Goal: Communication & Community: Answer question/provide support

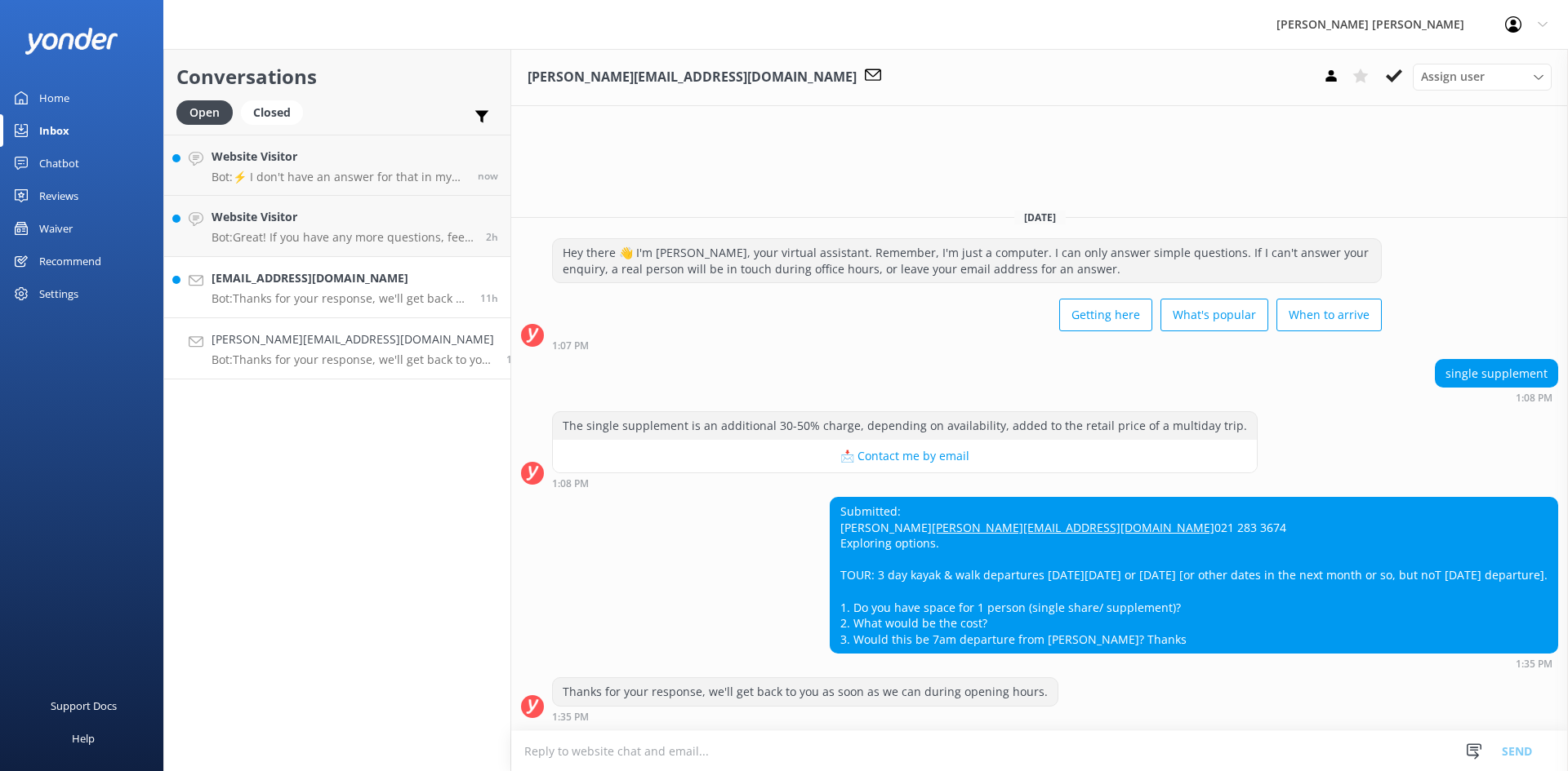
click at [348, 277] on h4 "[EMAIL_ADDRESS][DOMAIN_NAME]" at bounding box center [340, 278] width 257 height 18
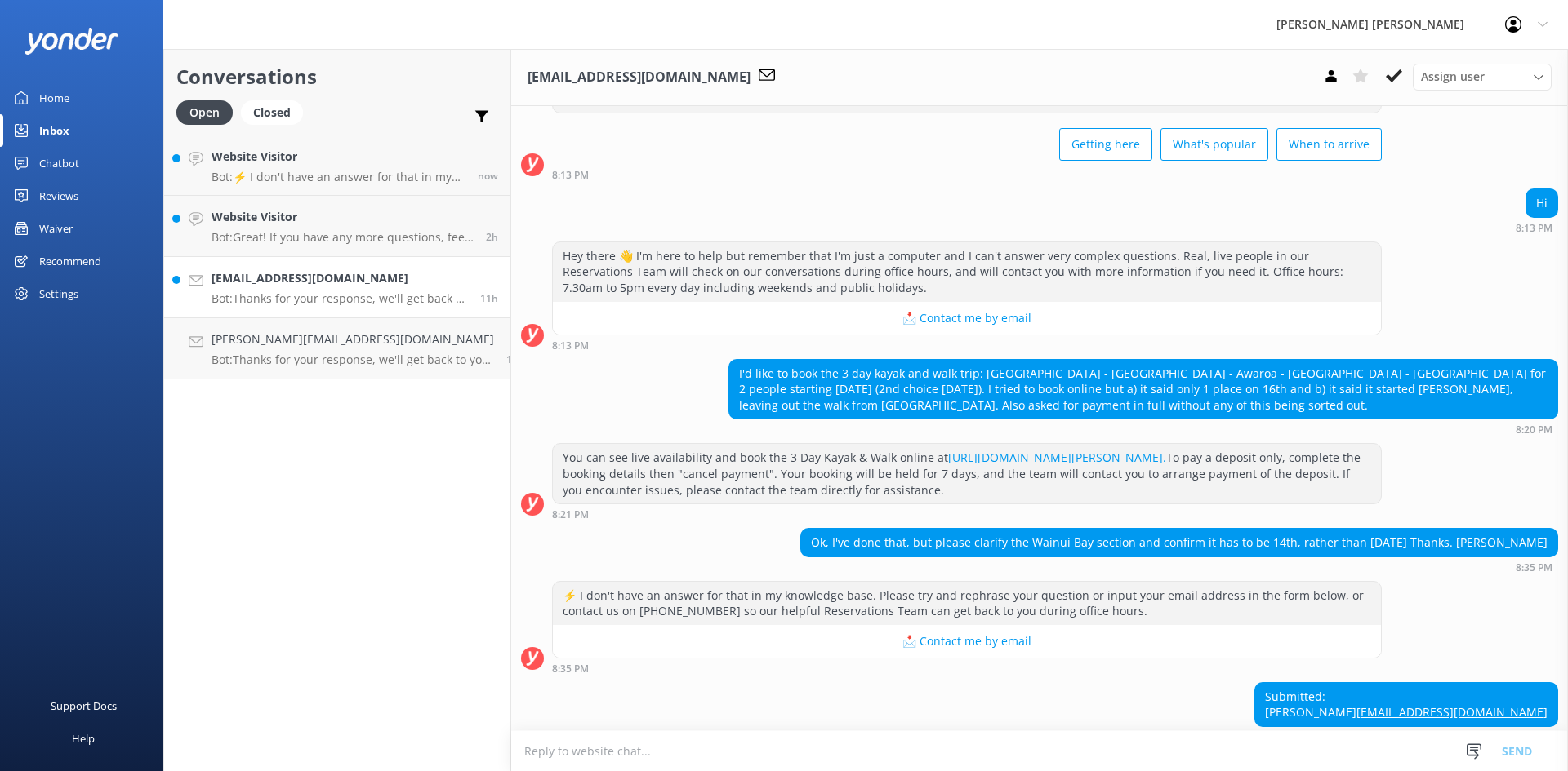
scroll to position [169, 0]
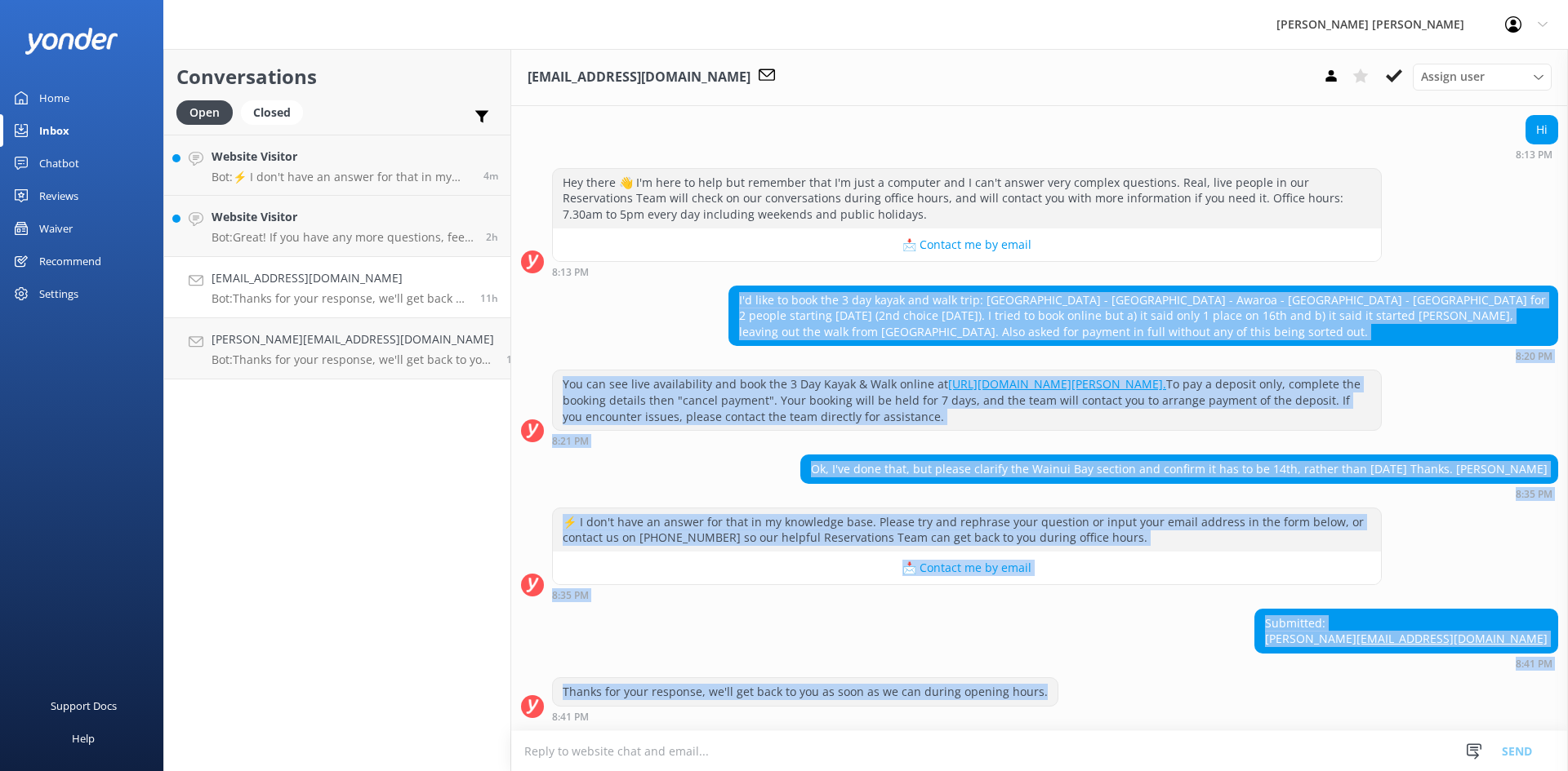
drag, startPoint x: 1514, startPoint y: 705, endPoint x: 540, endPoint y: 276, distance: 1064.3
click at [540, 276] on div "[DATE] Hey there 👋 I'm [PERSON_NAME], your virtual assistant. Remember, I'm jus…" at bounding box center [1039, 341] width 1056 height 778
copy div "L'i dolo si amet con 3 adi elits doe temp inci: Utlabo Etd - Magnaaliq - Enimad…"
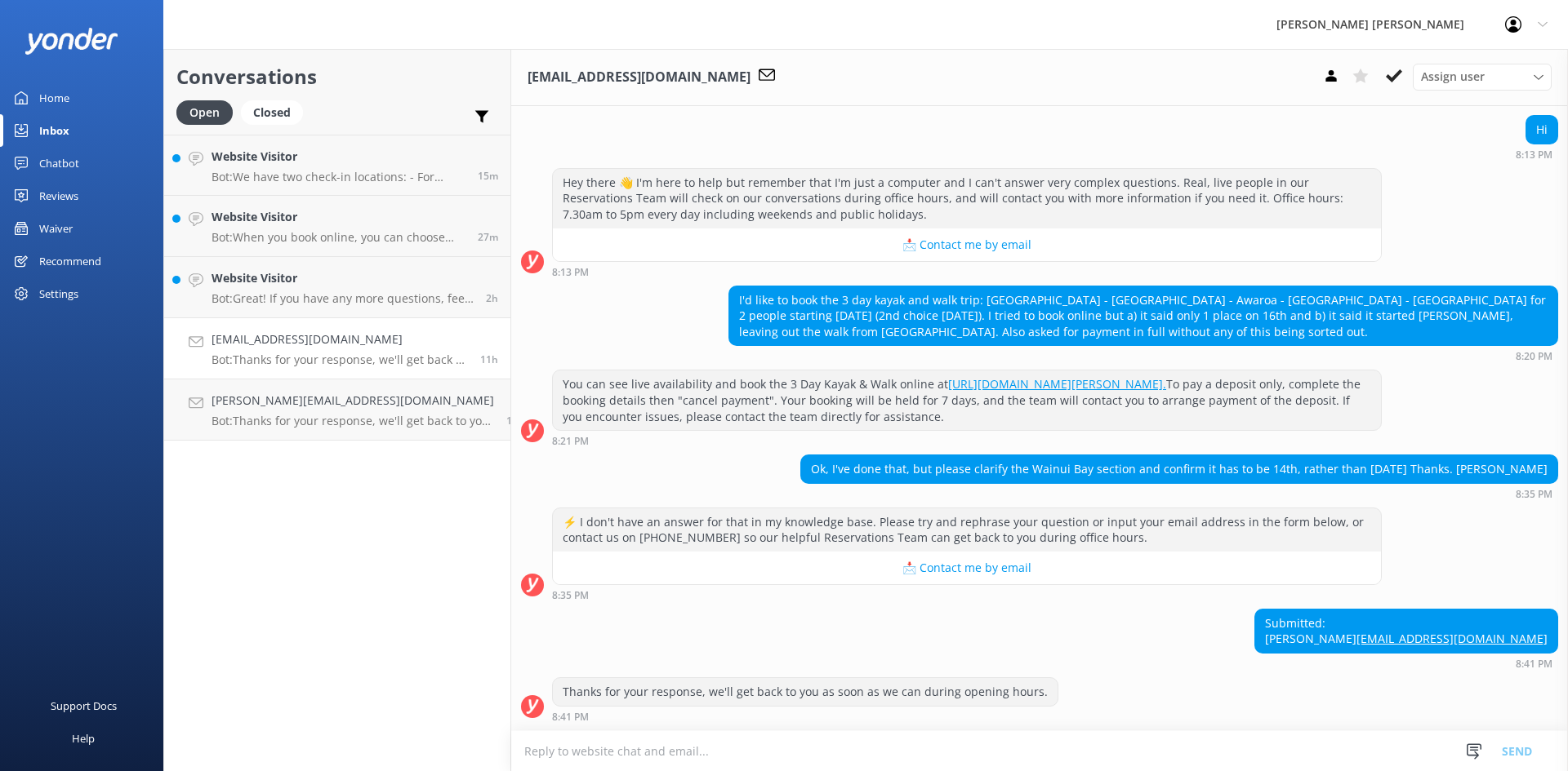
click at [789, 757] on textarea at bounding box center [1039, 751] width 1056 height 40
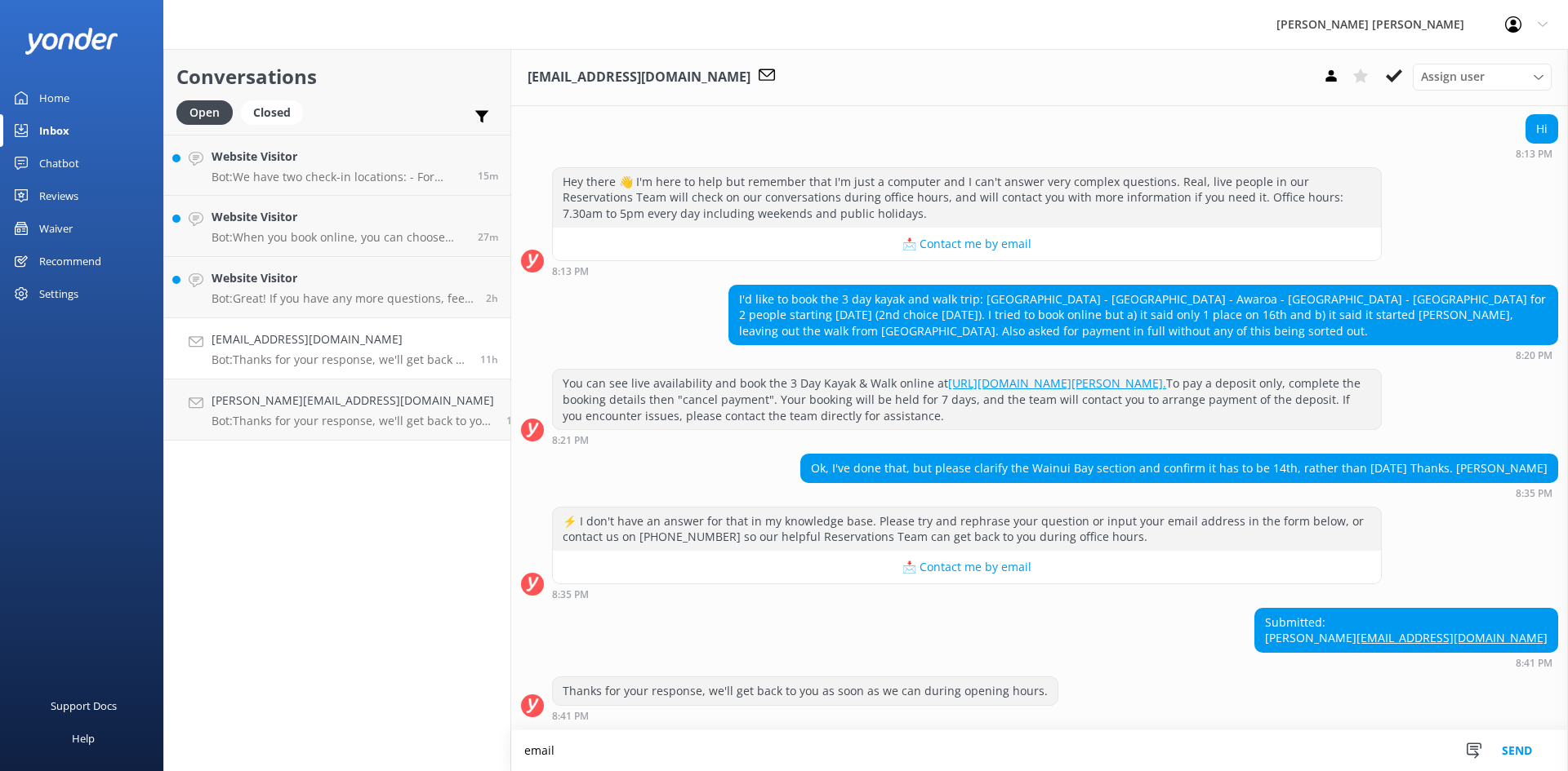
scroll to position [170, 0]
type textarea "email sent to client - [PERSON_NAME]"
click at [1506, 743] on button "Send" at bounding box center [1517, 750] width 61 height 41
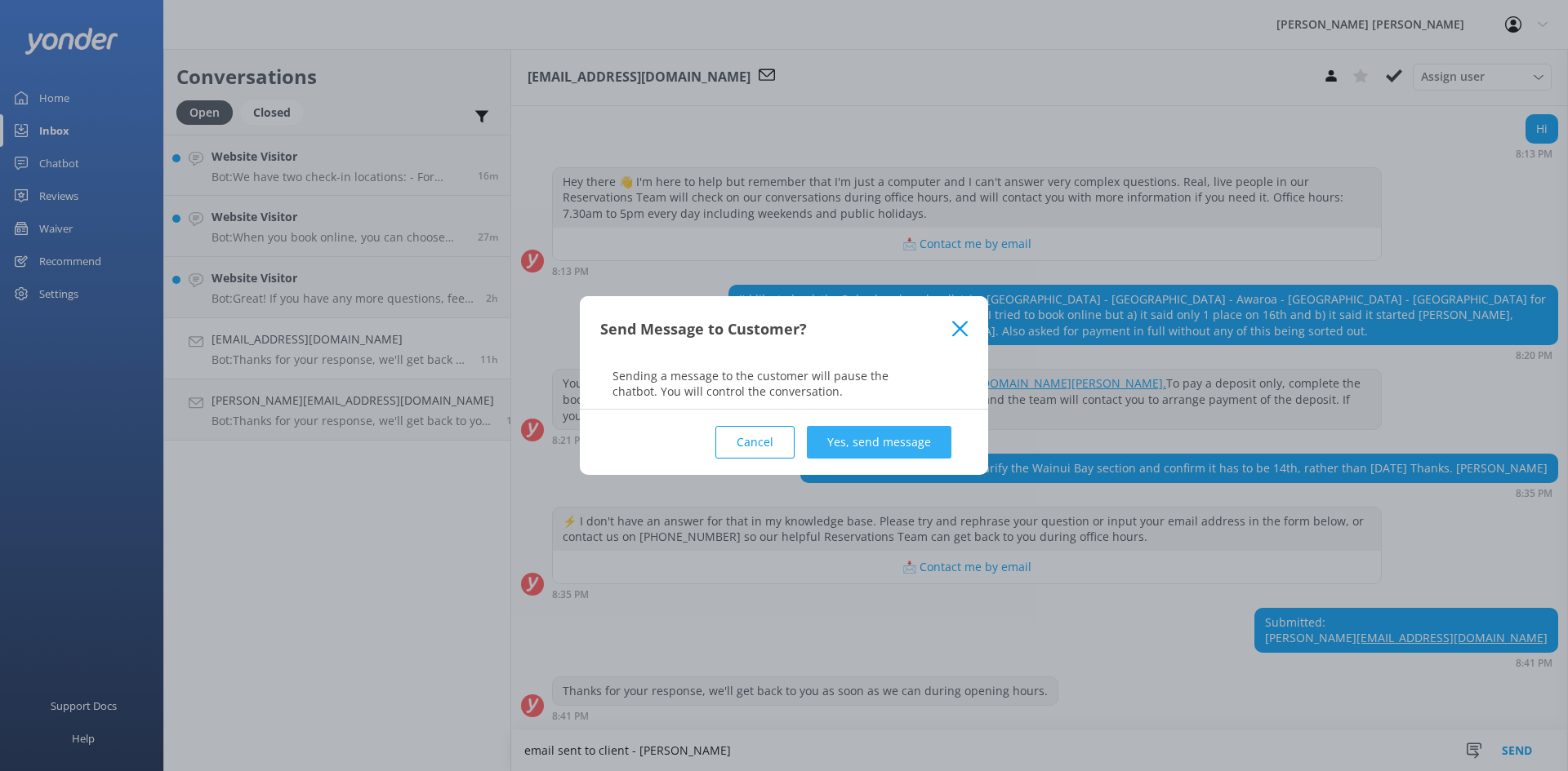
click at [817, 449] on button "Yes, send message" at bounding box center [879, 442] width 144 height 32
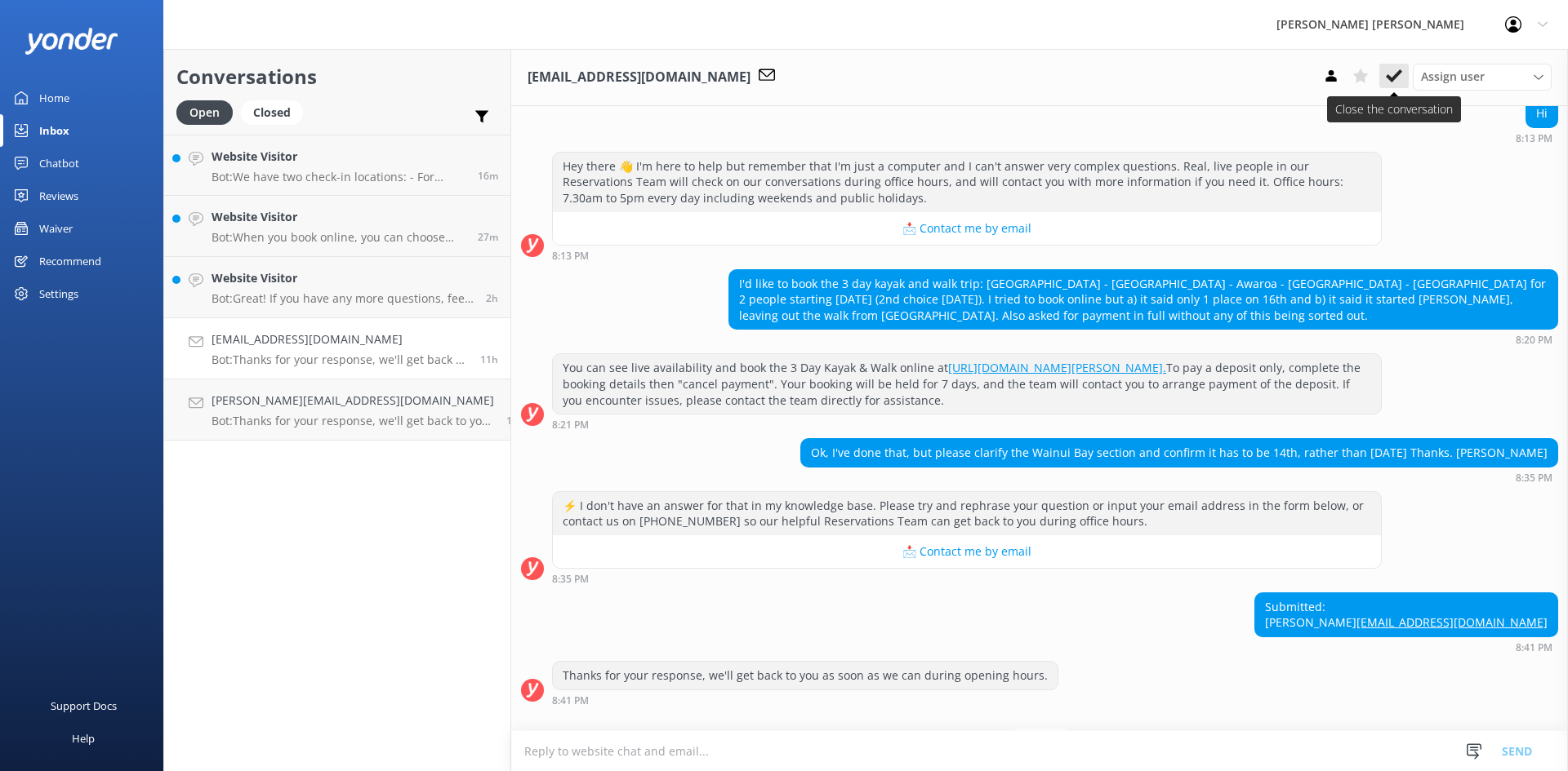
scroll to position [306, 0]
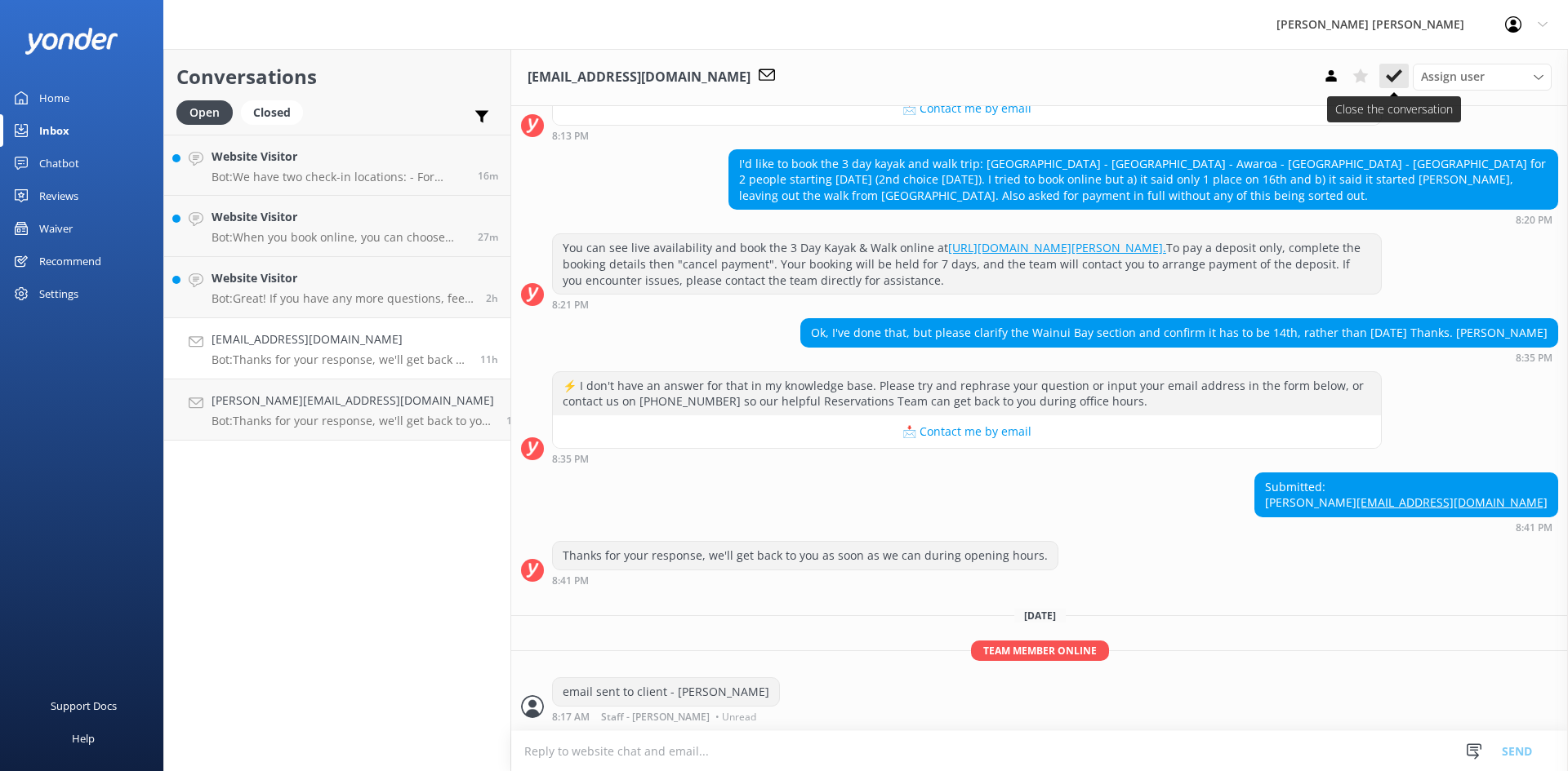
click at [1390, 79] on use at bounding box center [1394, 76] width 16 height 13
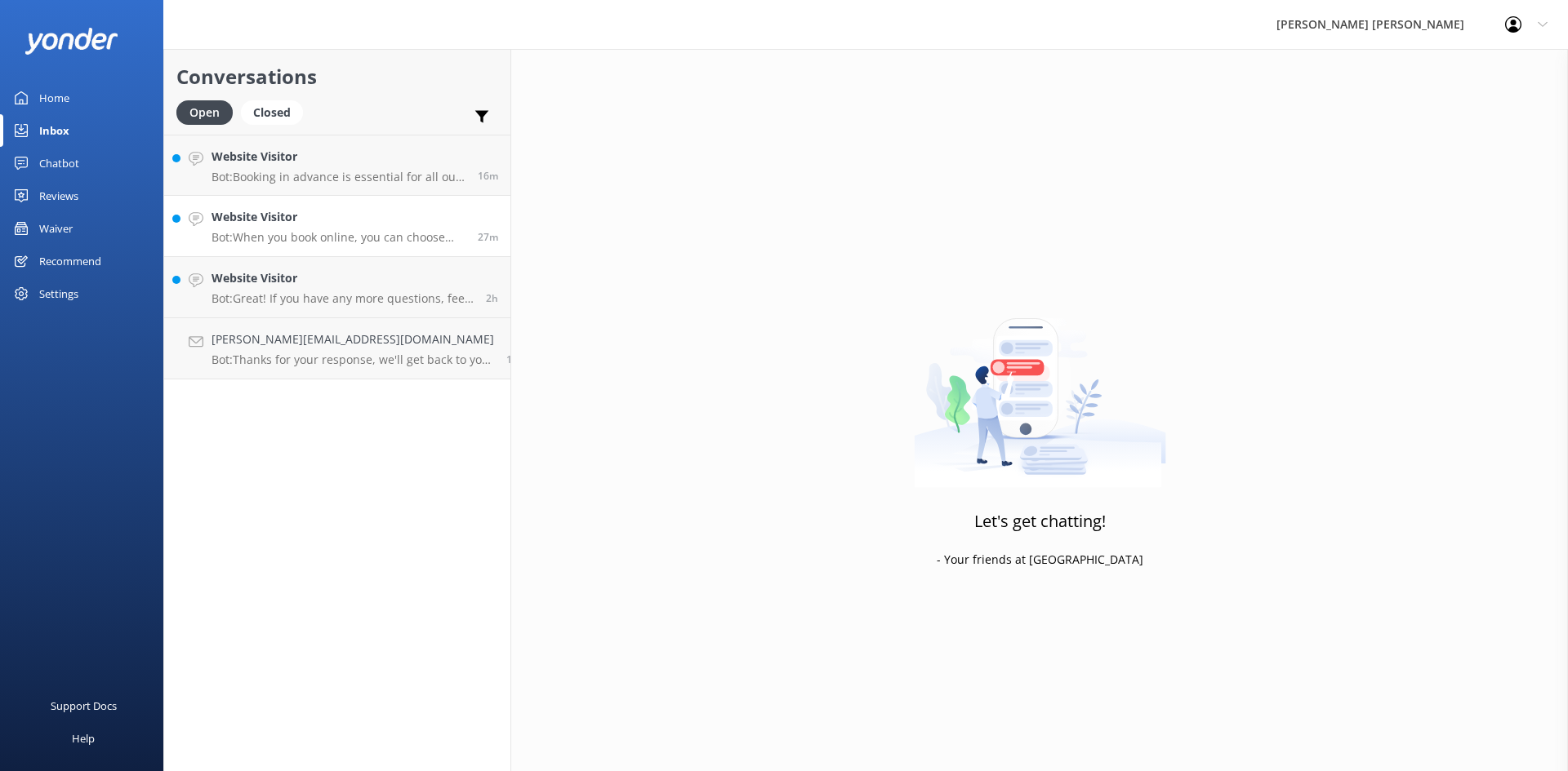
click at [342, 217] on h4 "Website Visitor" at bounding box center [339, 217] width 254 height 18
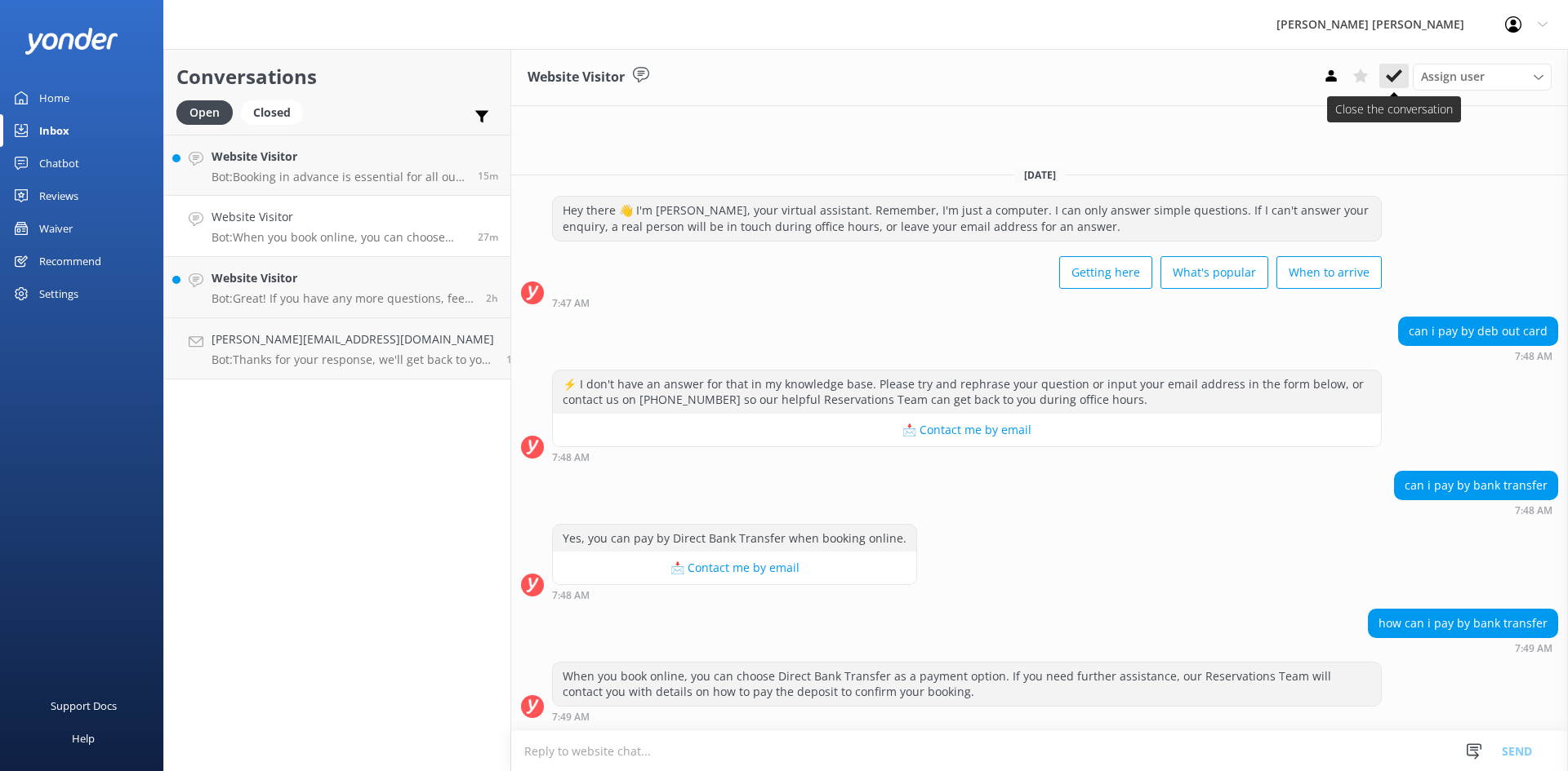
click at [1399, 74] on use at bounding box center [1394, 76] width 16 height 13
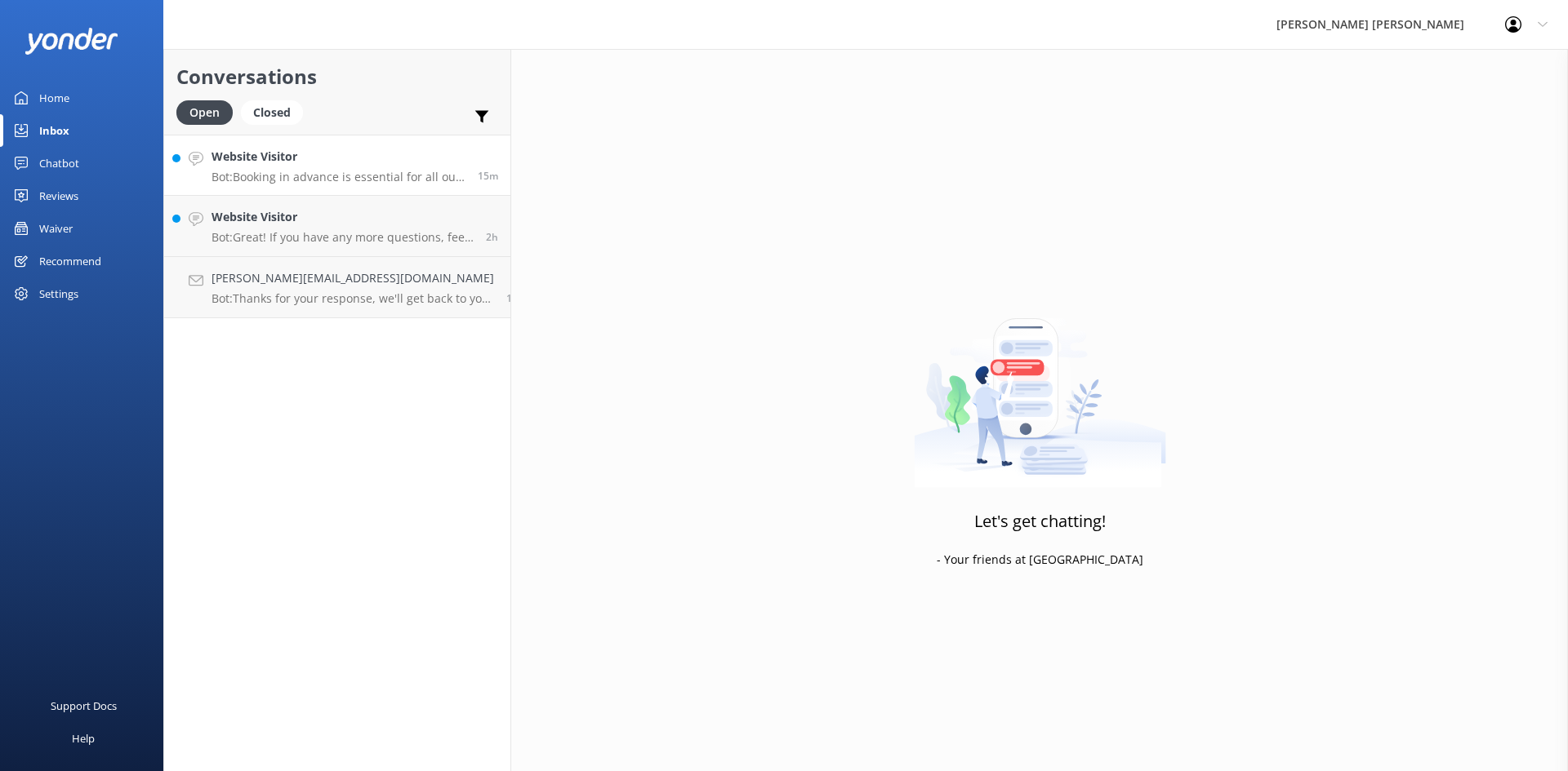
click at [327, 166] on h4 "Website Visitor" at bounding box center [339, 157] width 254 height 18
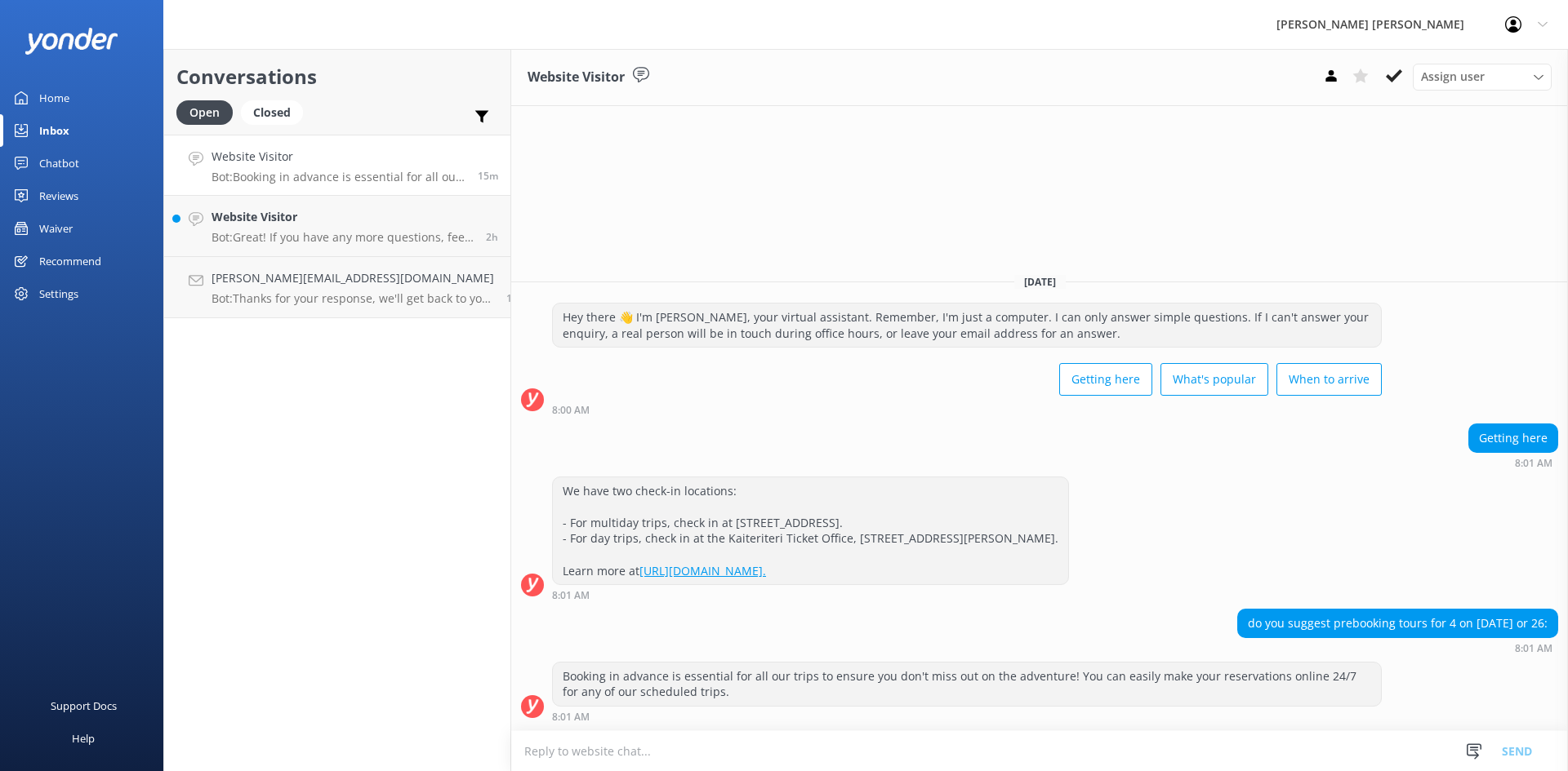
click at [977, 747] on textarea at bounding box center [1039, 751] width 1056 height 40
type textarea "January is a popular time for visitors,, prebooking is recommended."
click at [1515, 760] on button "Send" at bounding box center [1517, 750] width 61 height 41
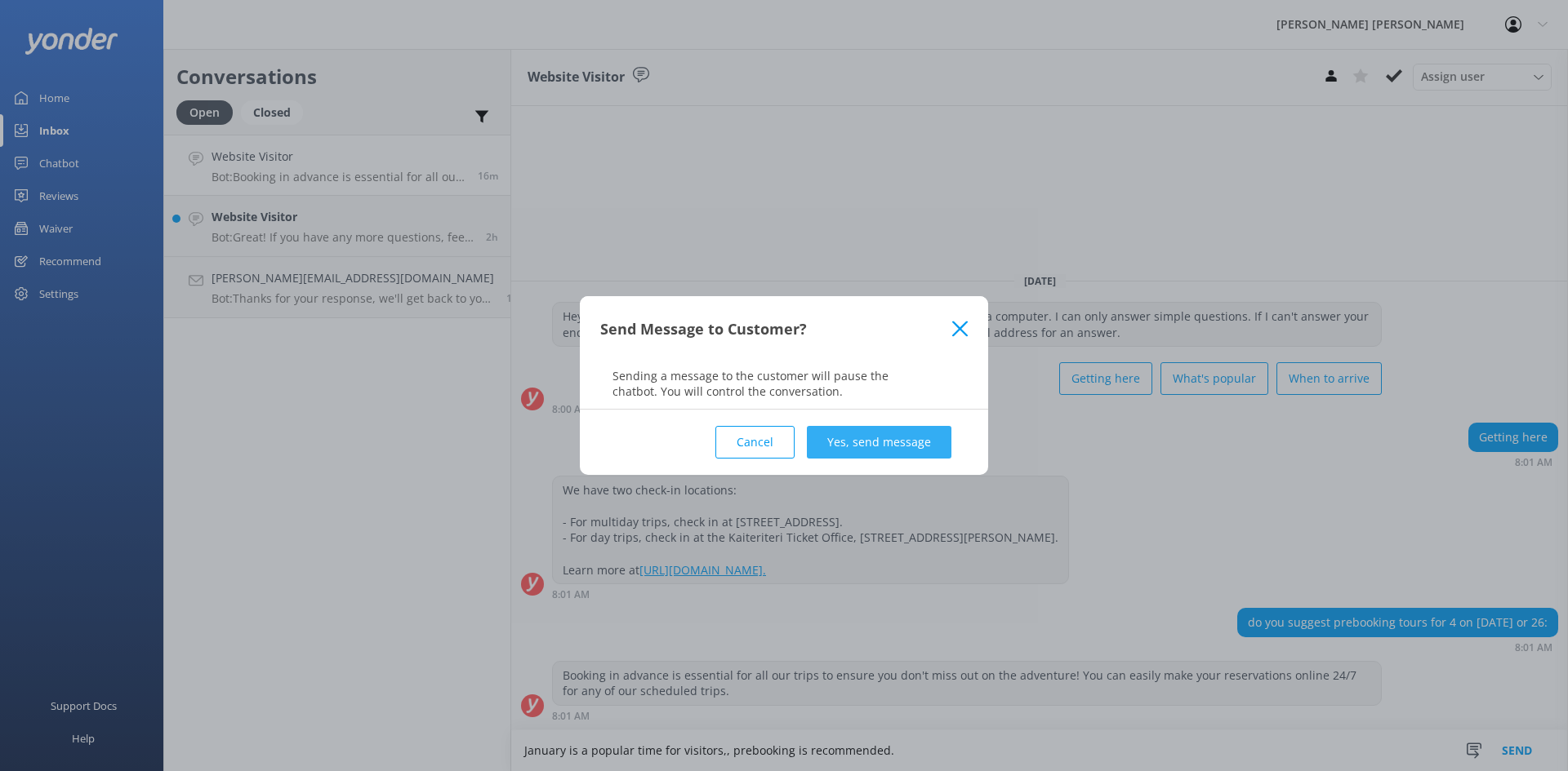
click at [907, 447] on button "Yes, send message" at bounding box center [879, 442] width 144 height 32
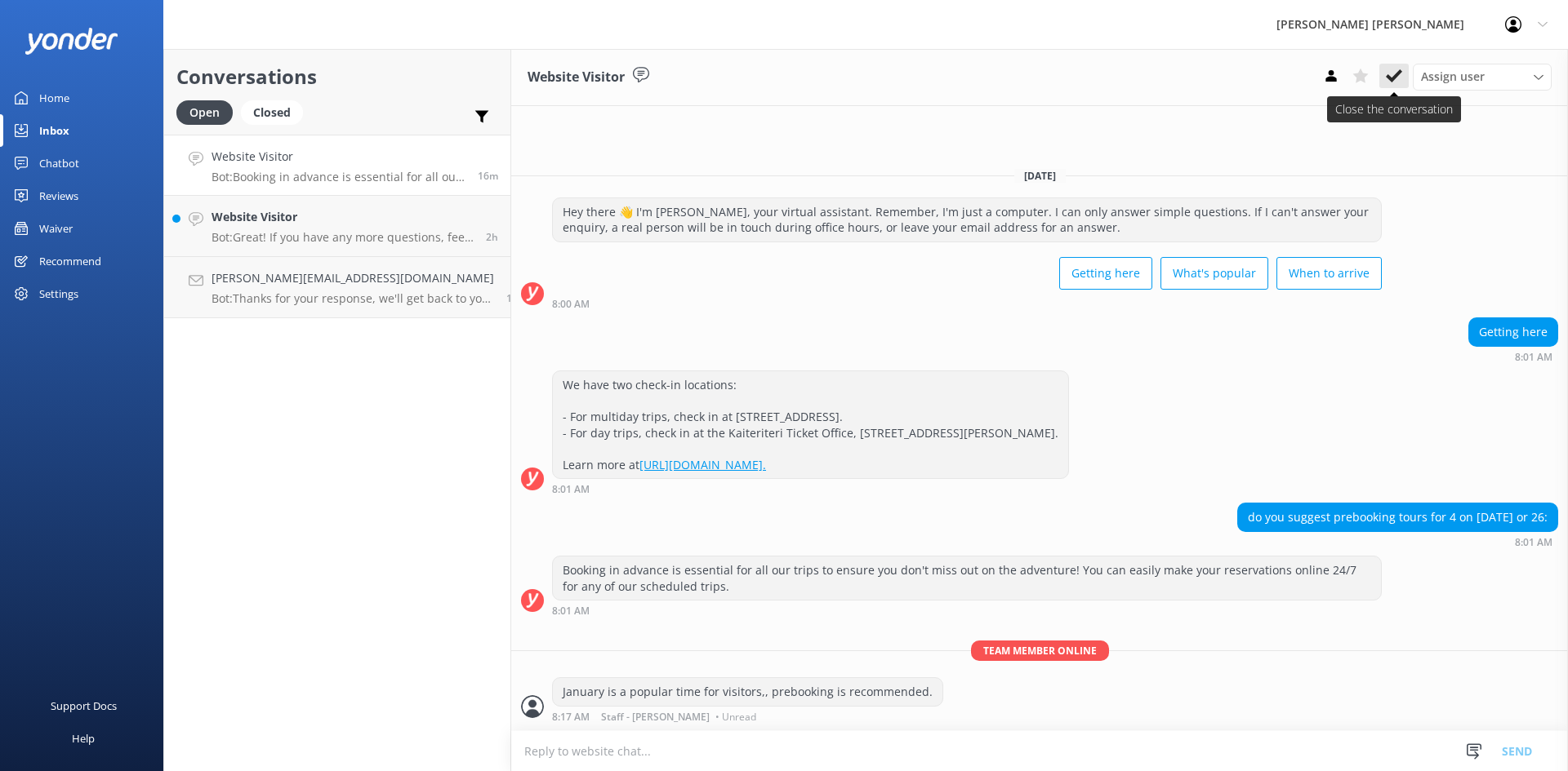
click at [1397, 71] on icon at bounding box center [1394, 76] width 16 height 16
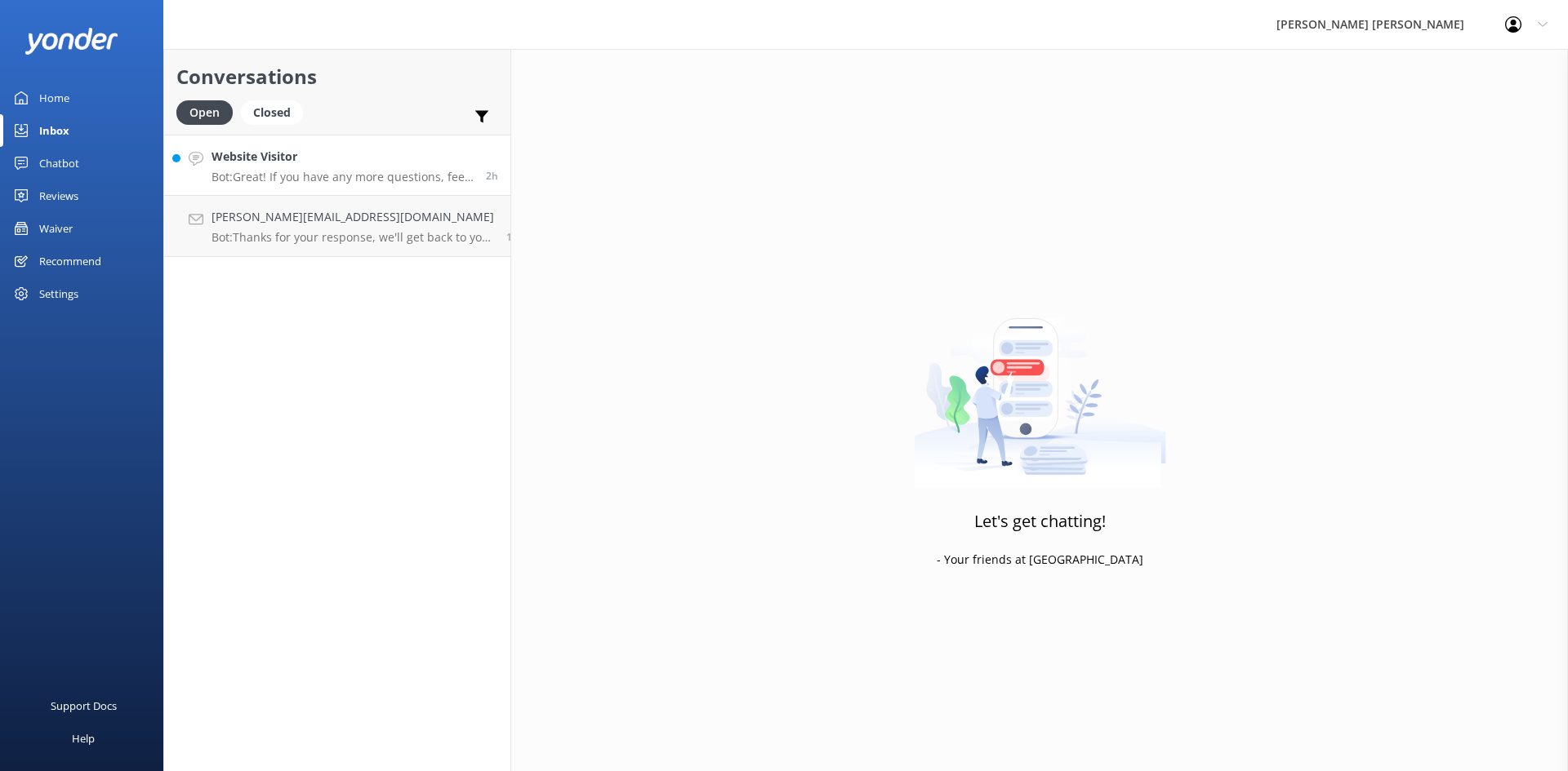
click at [343, 170] on p "Bot: Great! If you have any more questions, feel free to ask." at bounding box center [342, 177] width 262 height 14
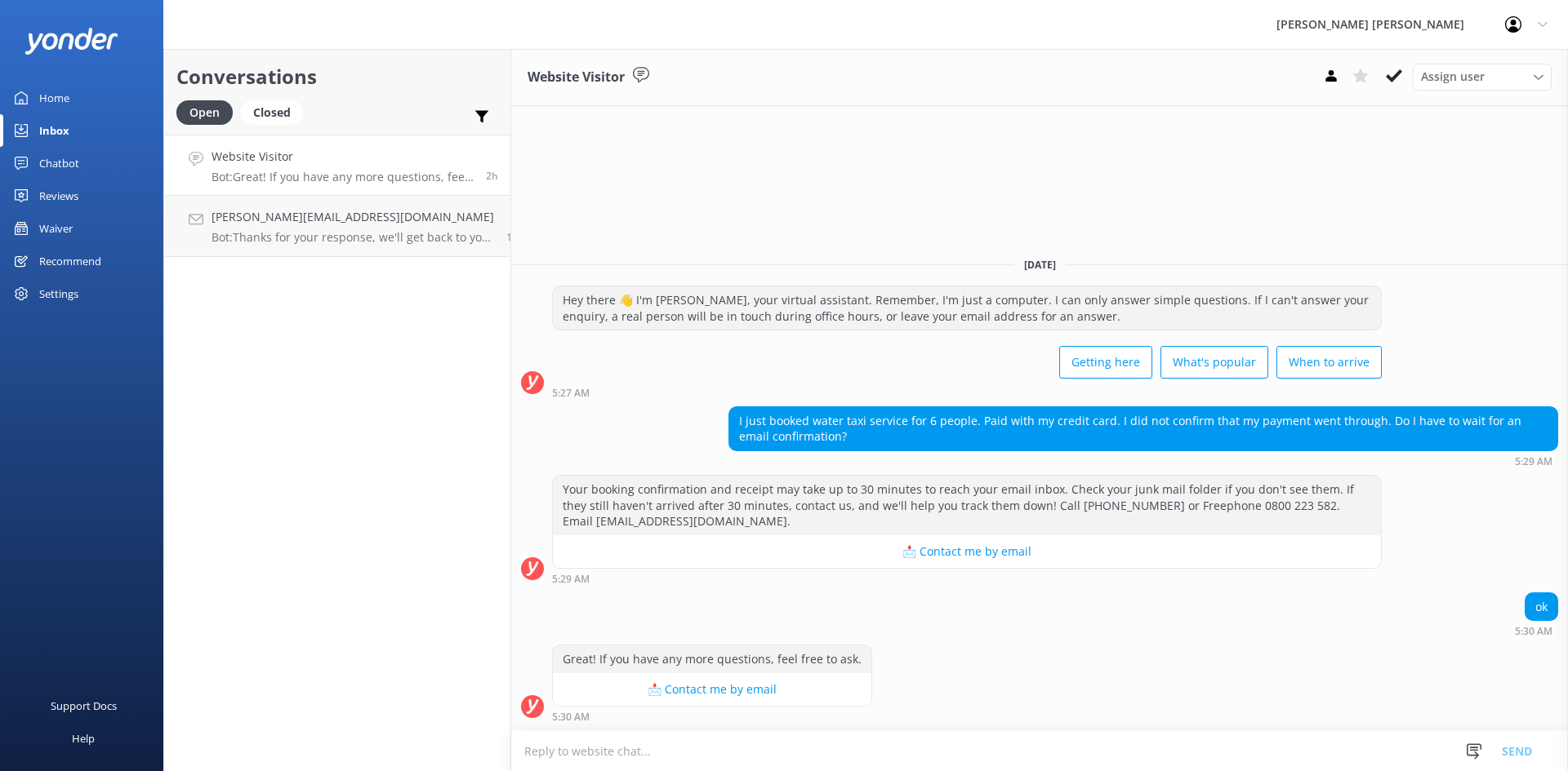
click at [1046, 760] on textarea at bounding box center [1039, 751] width 1056 height 40
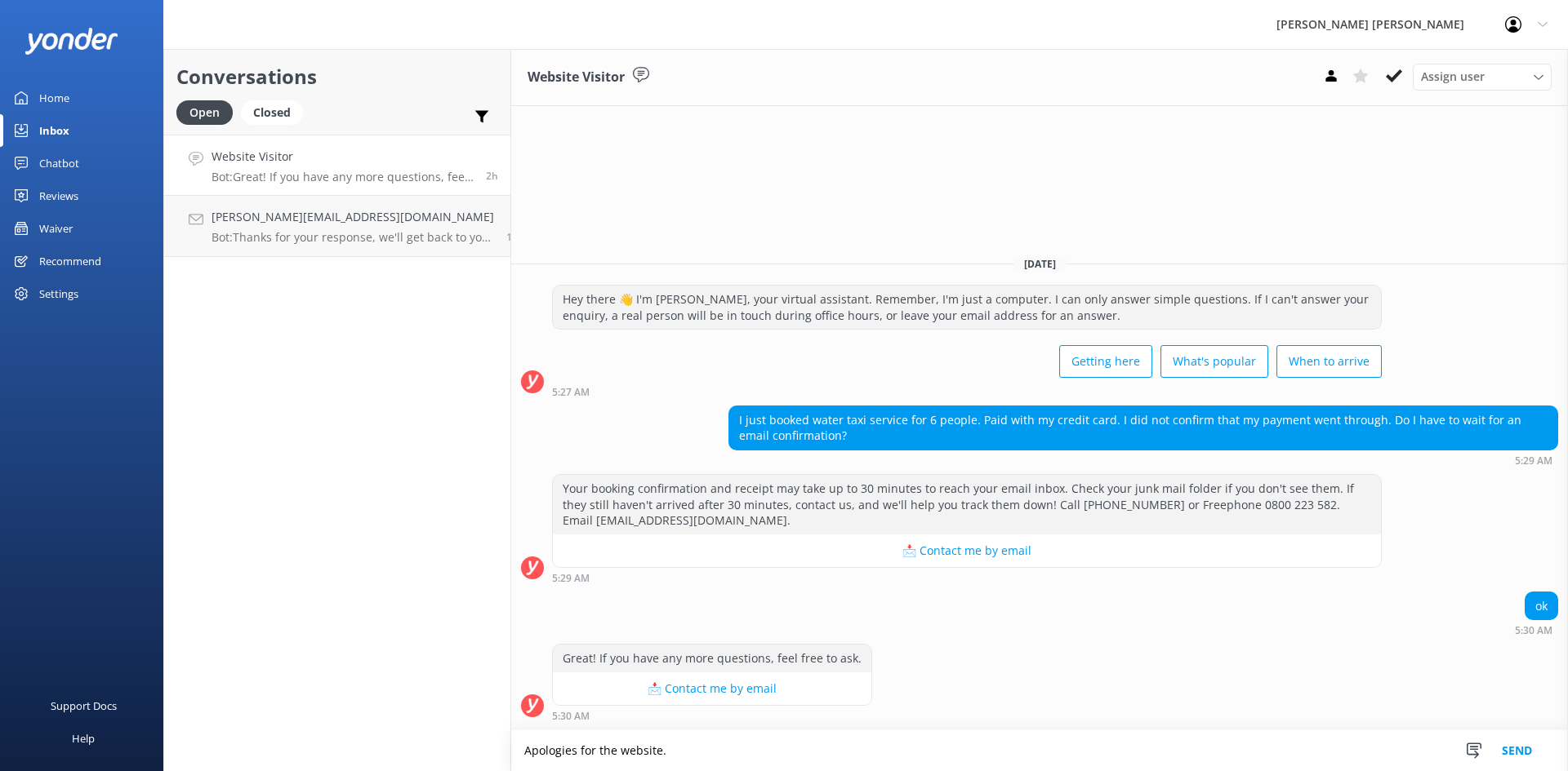
click at [673, 757] on textarea "Apologies for the website." at bounding box center [1039, 750] width 1056 height 41
type textarea "Apologies for the website. Please leave your name and travel date and email and…"
click at [1512, 748] on button "Send" at bounding box center [1517, 750] width 61 height 41
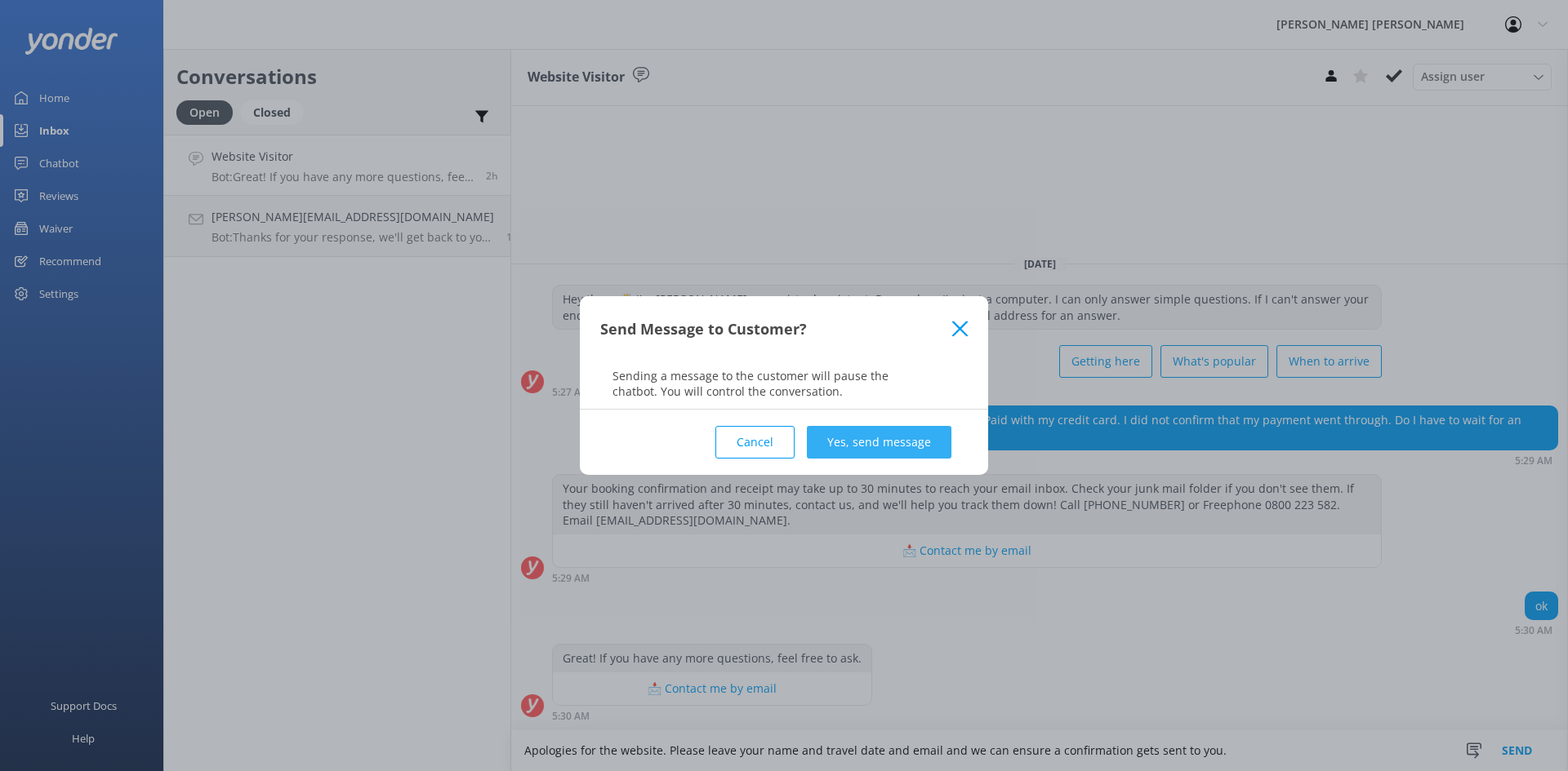
click at [907, 435] on button "Yes, send message" at bounding box center [879, 442] width 144 height 32
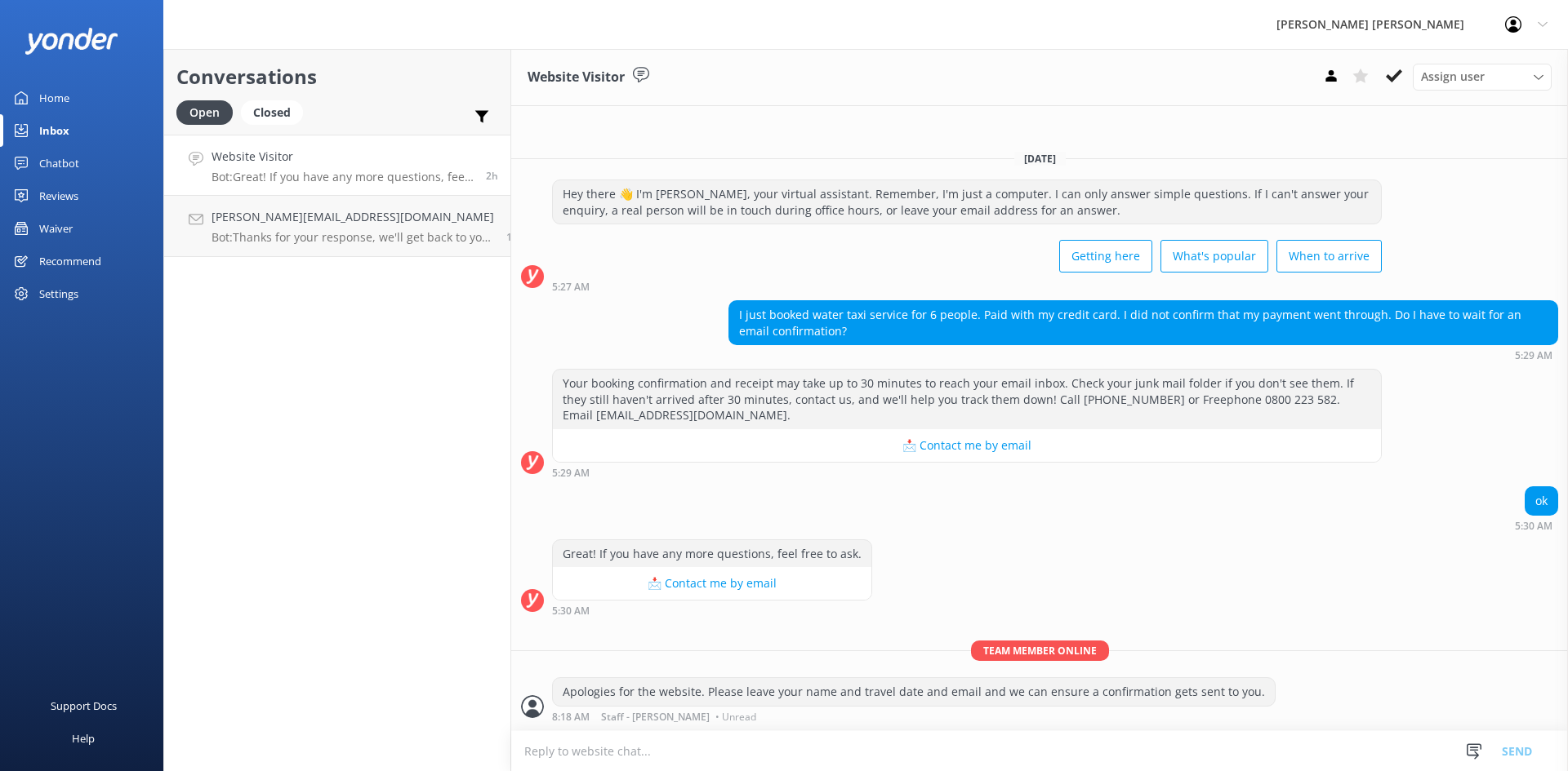
click at [1397, 75] on use at bounding box center [1394, 76] width 16 height 13
